Goal: Task Accomplishment & Management: Use online tool/utility

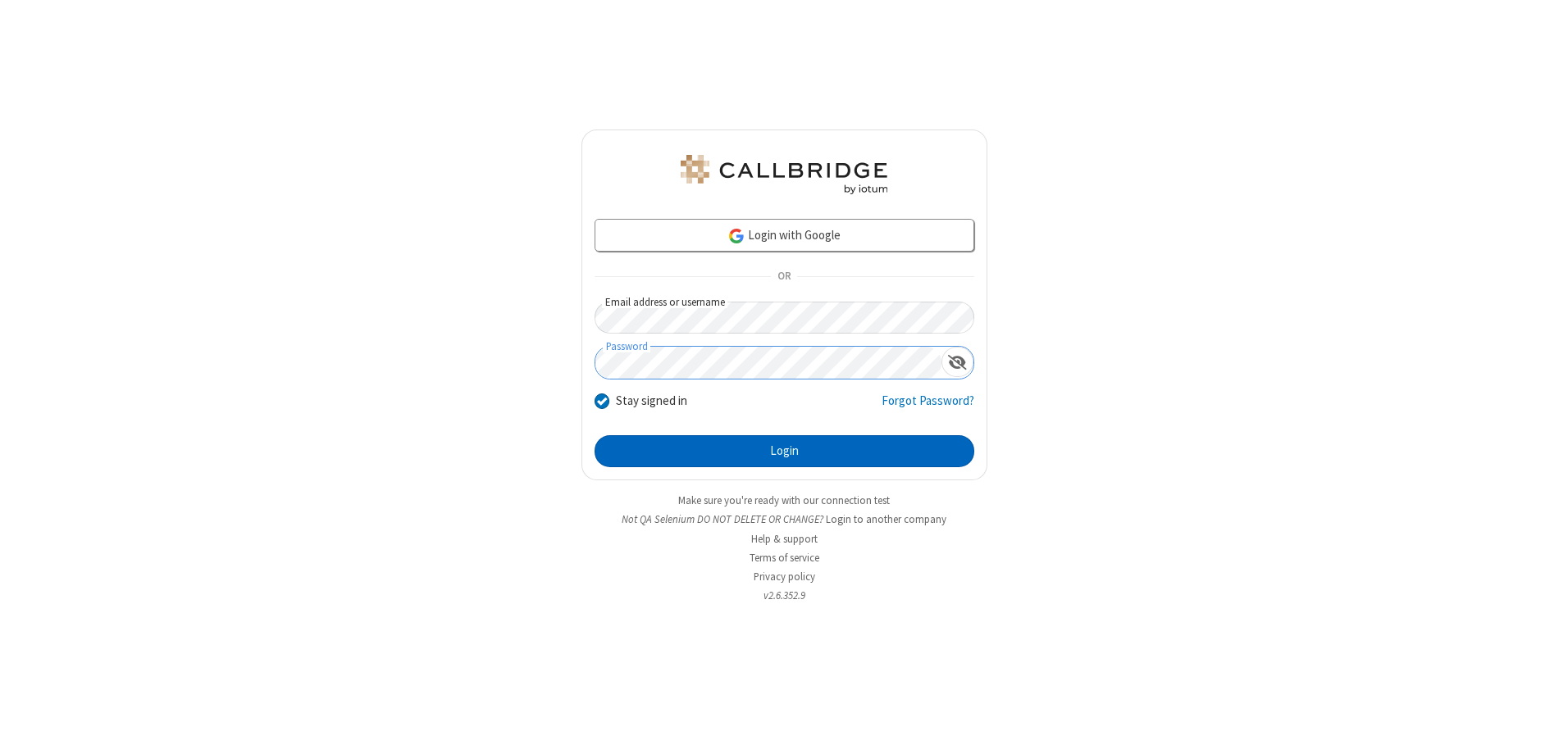
click at [784, 451] on button "Login" at bounding box center [785, 452] width 380 height 33
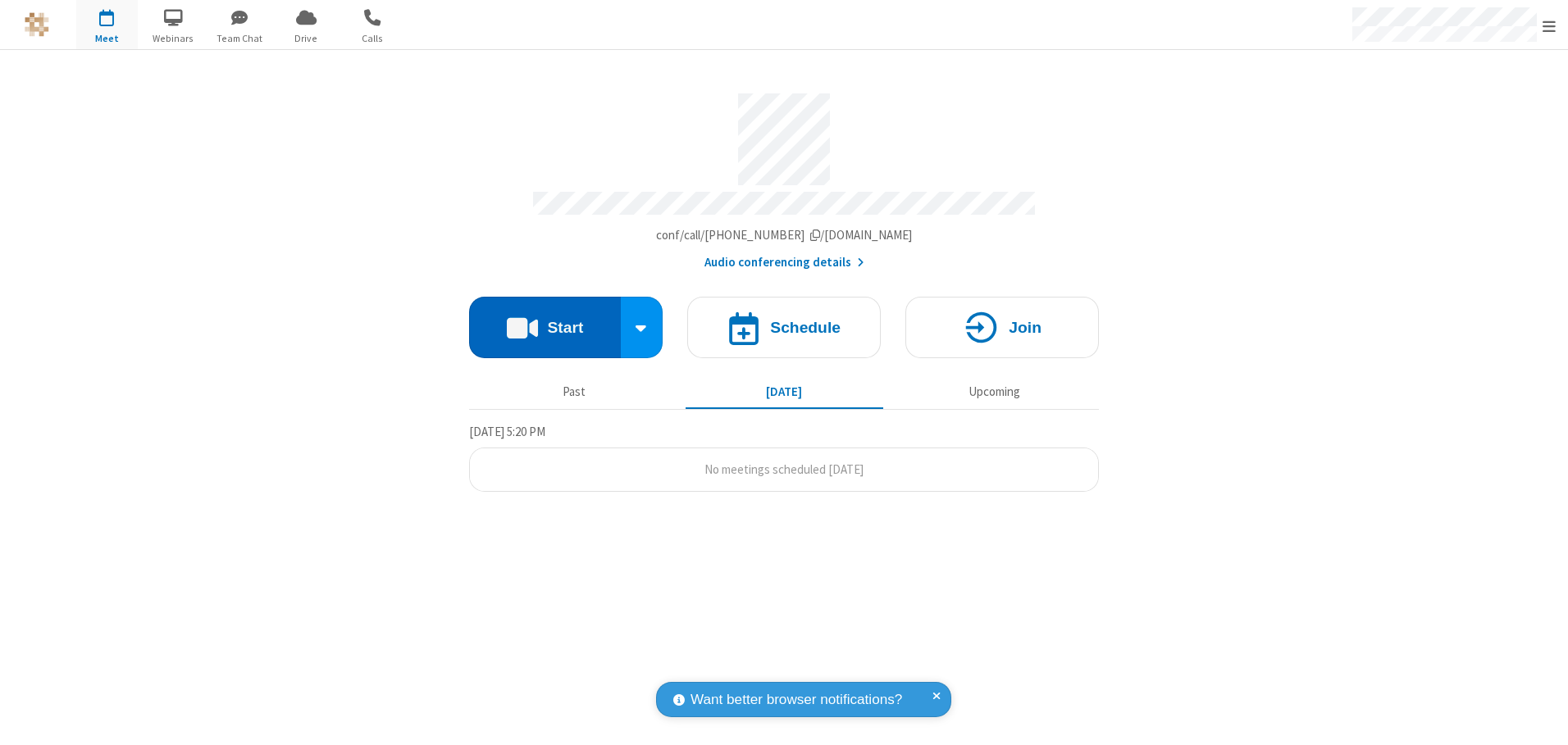
click at [544, 321] on button "Start" at bounding box center [545, 327] width 152 height 61
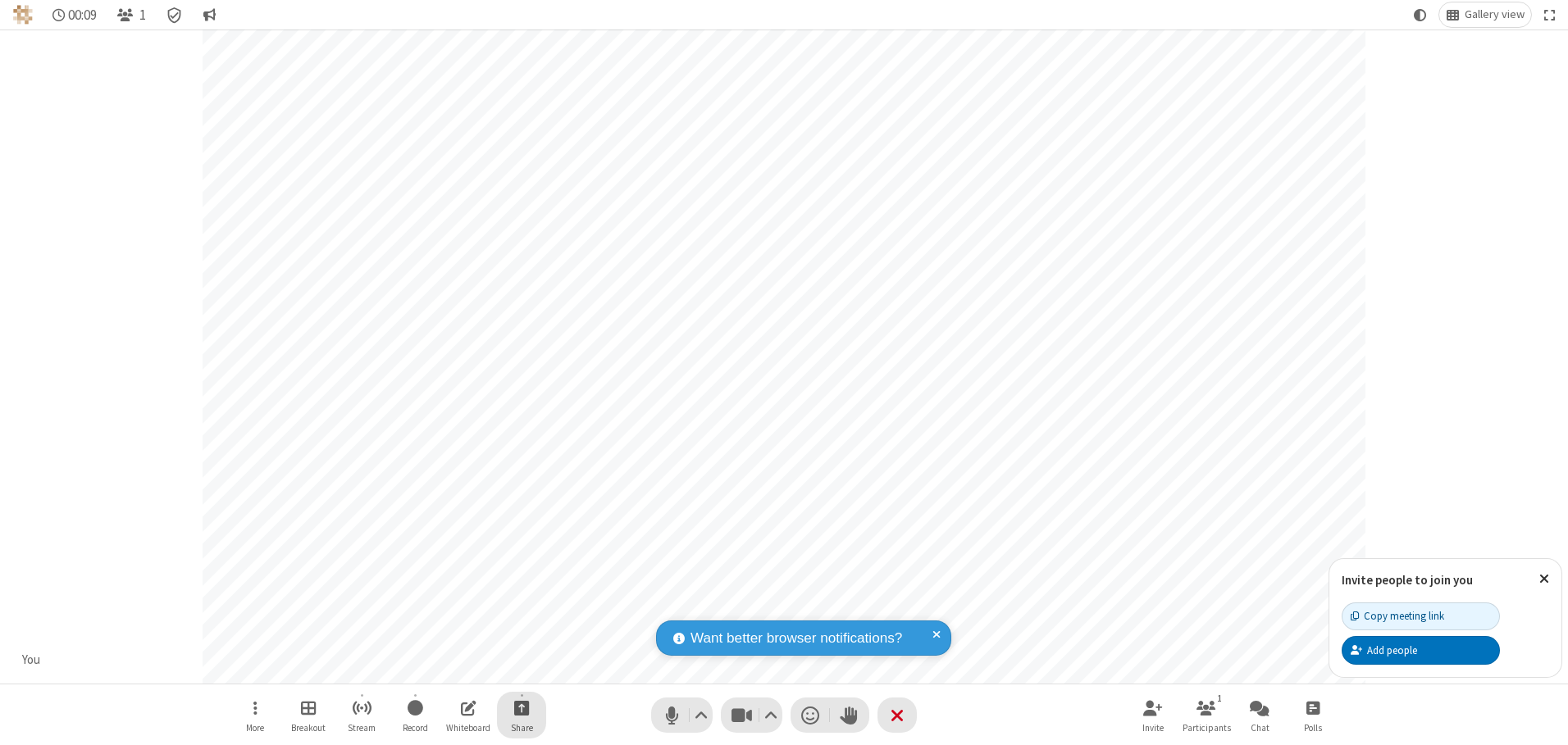
click at [521, 708] on span "Start sharing" at bounding box center [521, 708] width 16 height 21
click at [455, 668] on span "Share my screen" at bounding box center [455, 669] width 19 height 14
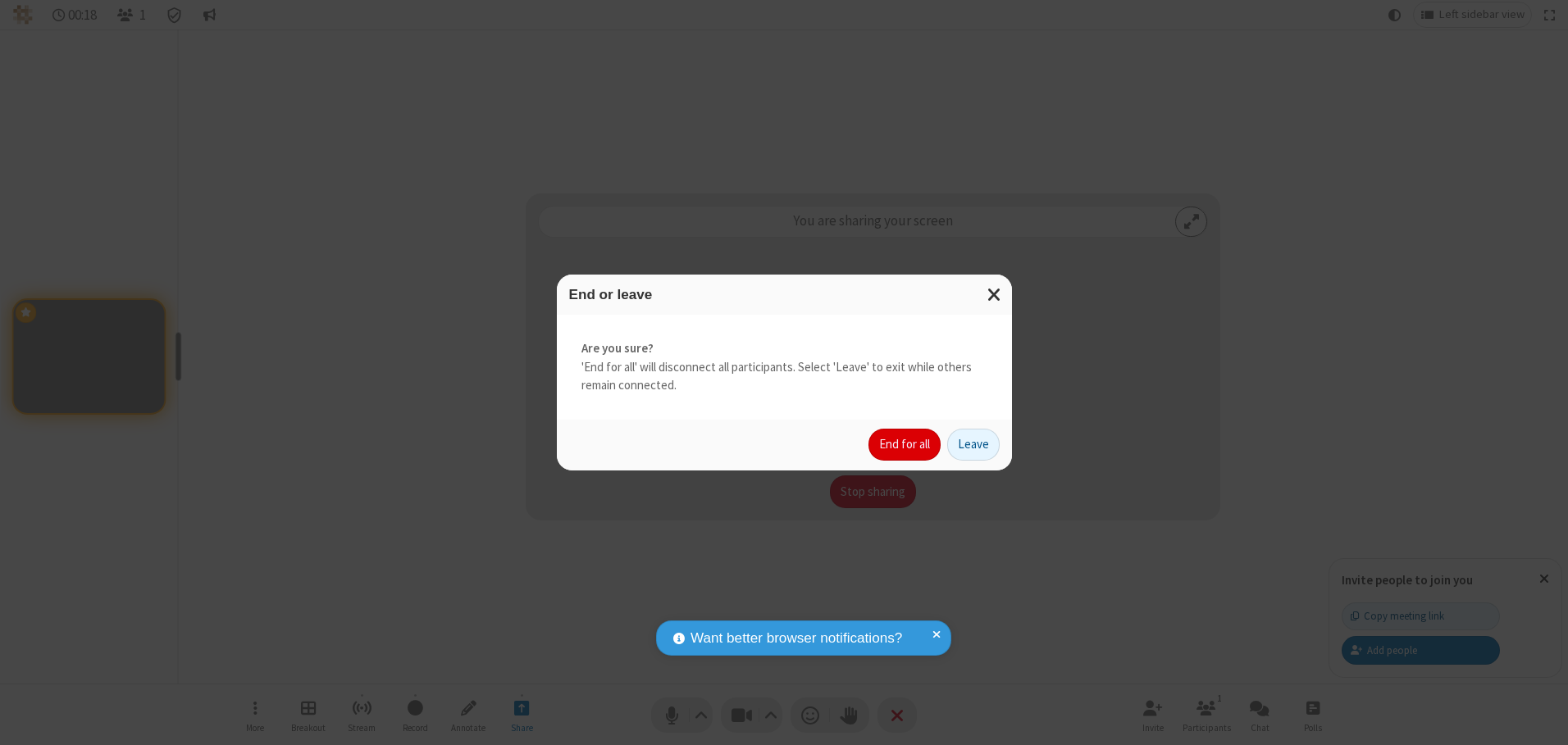
click at [905, 444] on button "End for all" at bounding box center [904, 445] width 72 height 33
